Goal: Task Accomplishment & Management: Manage account settings

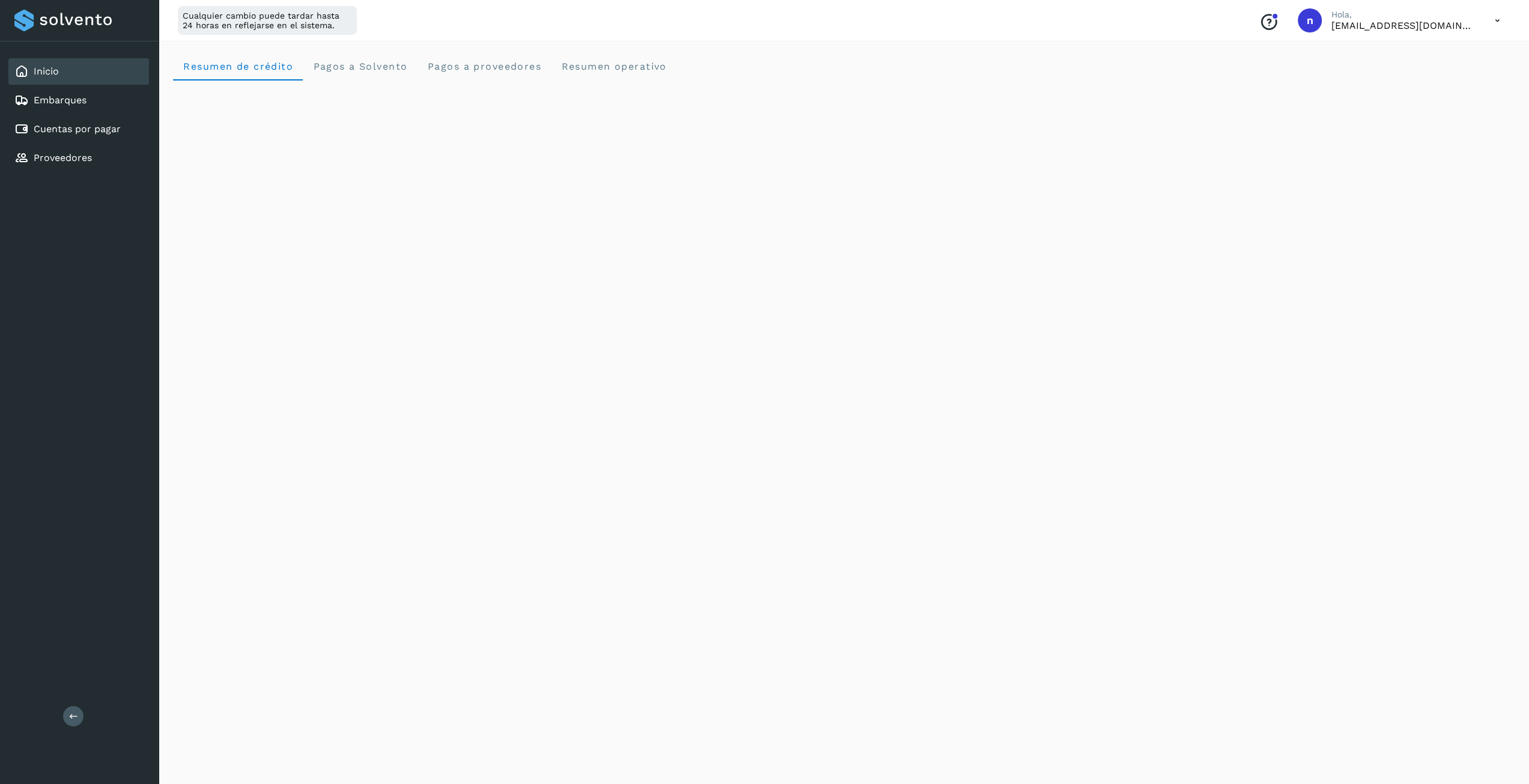
click at [70, 86] on div "Inicio Embarques Cuentas por pagar Proveedores" at bounding box center [79, 115] width 159 height 146
click at [67, 99] on link "Embarques" at bounding box center [60, 100] width 53 height 12
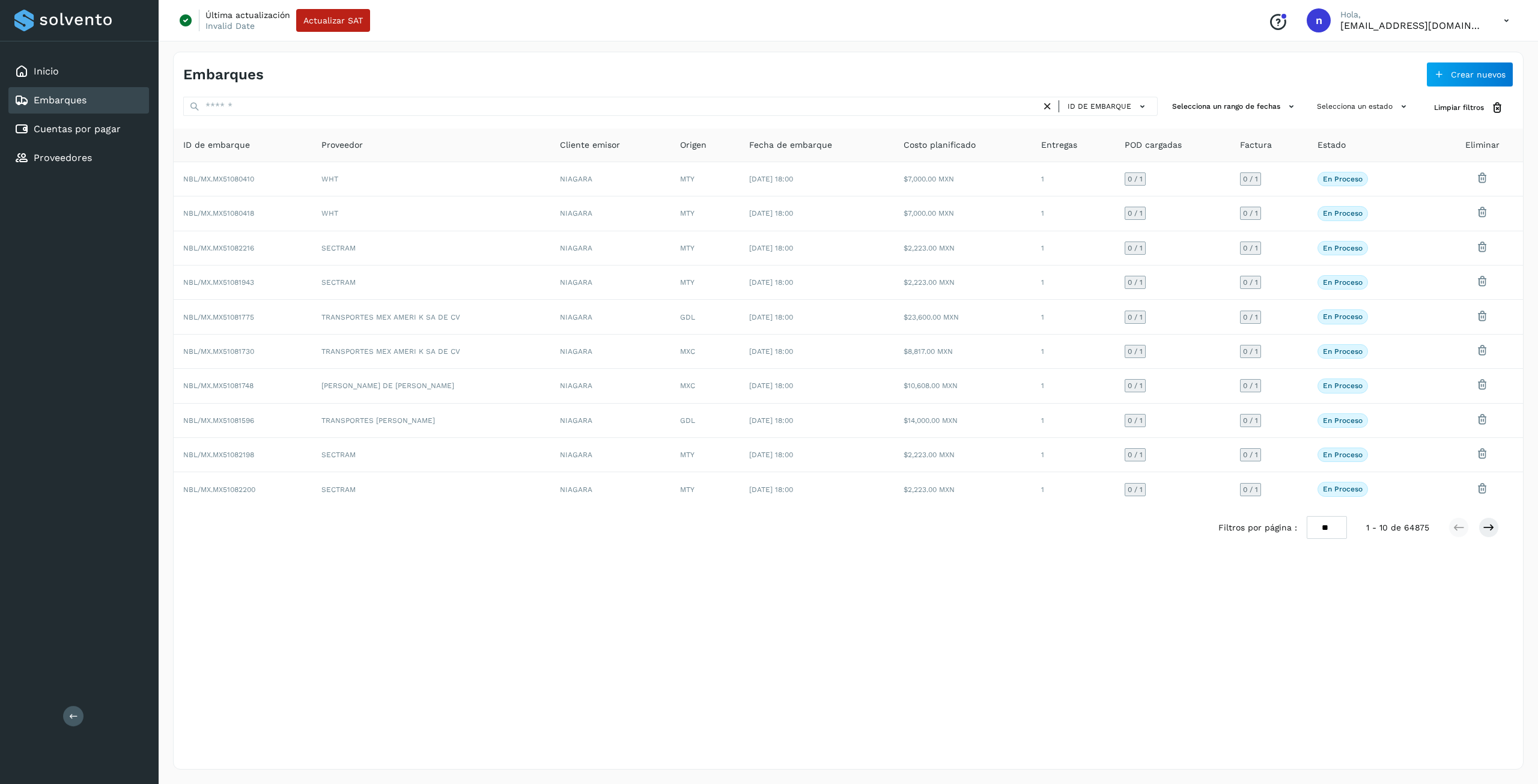
click at [1413, 26] on p "[EMAIL_ADDRESS][DOMAIN_NAME]" at bounding box center [1412, 26] width 144 height 12
click at [1477, 16] on p "Hola," at bounding box center [1412, 14] width 144 height 10
click at [1510, 23] on icon at bounding box center [1506, 21] width 25 height 25
click at [1430, 84] on div "Cerrar sesión" at bounding box center [1446, 77] width 143 height 23
